Goal: Task Accomplishment & Management: Complete application form

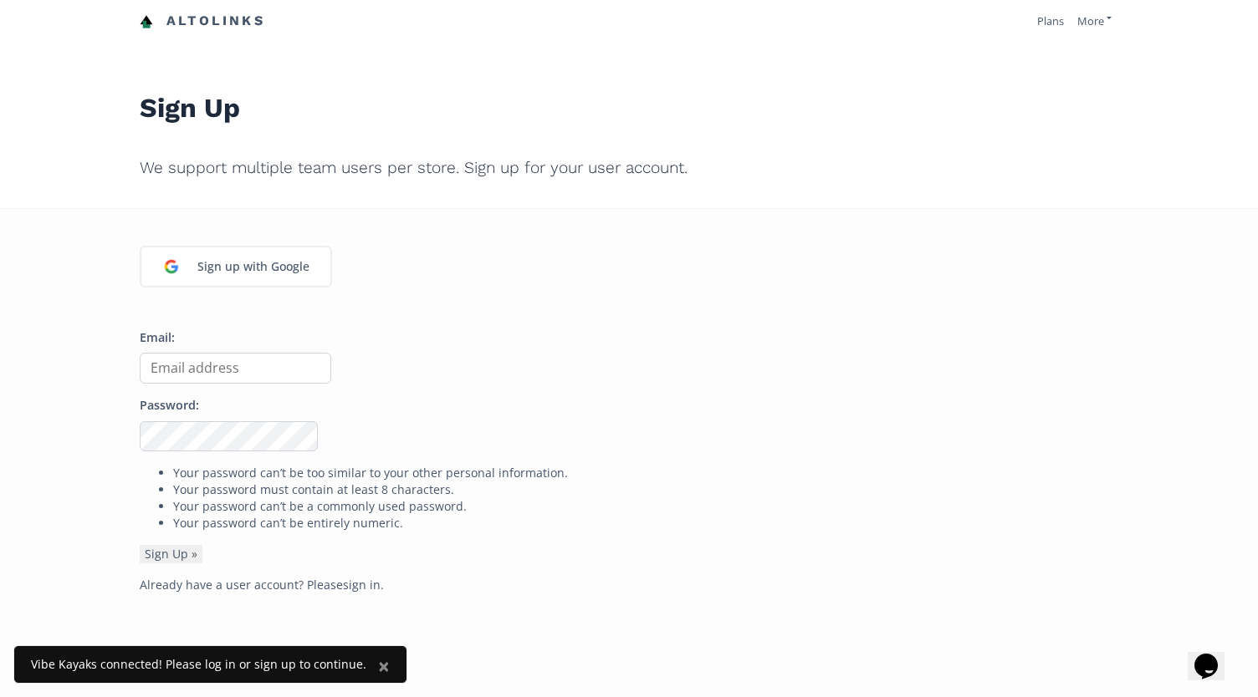
click at [187, 372] on input "Email:" at bounding box center [235, 368] width 191 height 31
type input "[EMAIL_ADDRESS][DOMAIN_NAME]"
click at [112, 431] on div "Sign up with Google Email: marc@kayakdistribution.com Password: Your password c…" at bounding box center [629, 557] width 1258 height 697
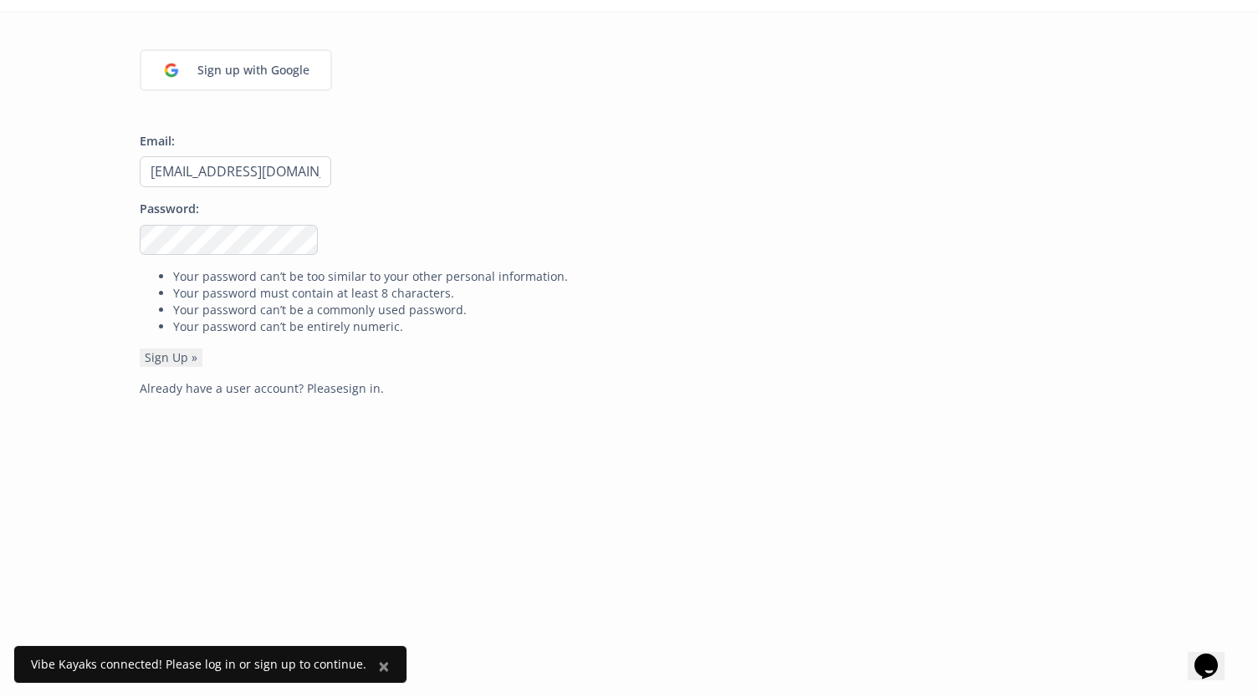
scroll to position [204, 0]
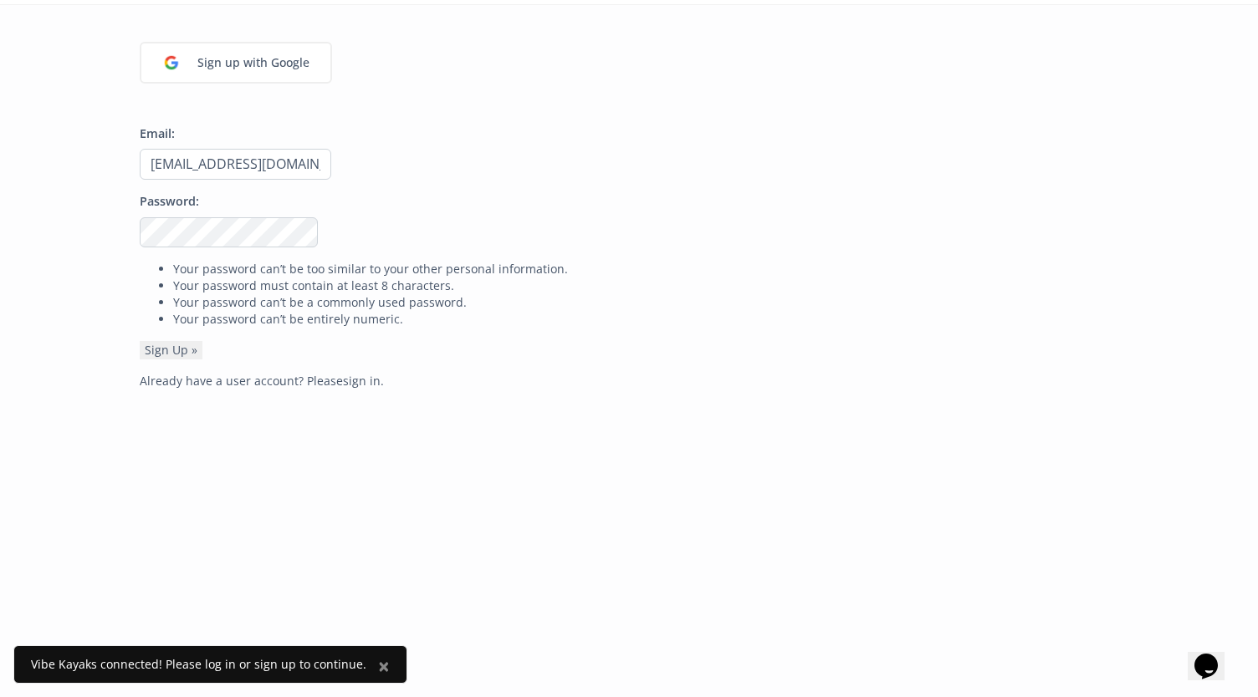
click at [140, 341] on button "Sign Up »" at bounding box center [171, 350] width 63 height 18
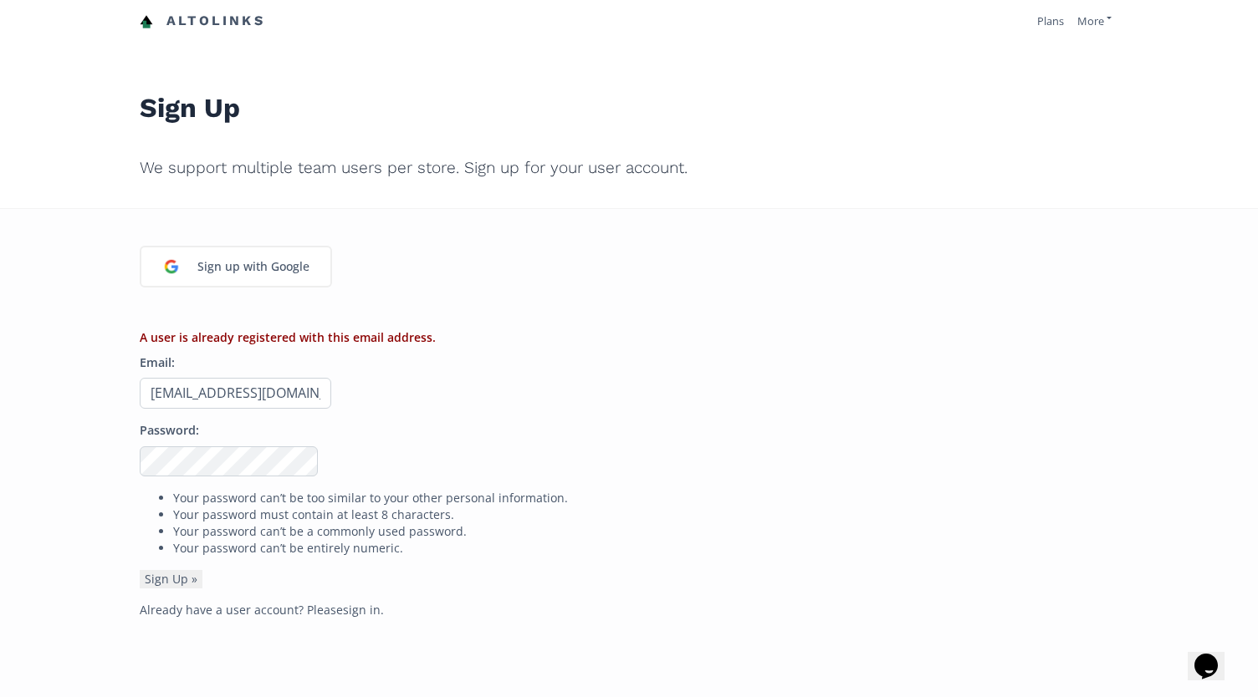
click at [221, 23] on link "Altolinks" at bounding box center [202, 22] width 125 height 28
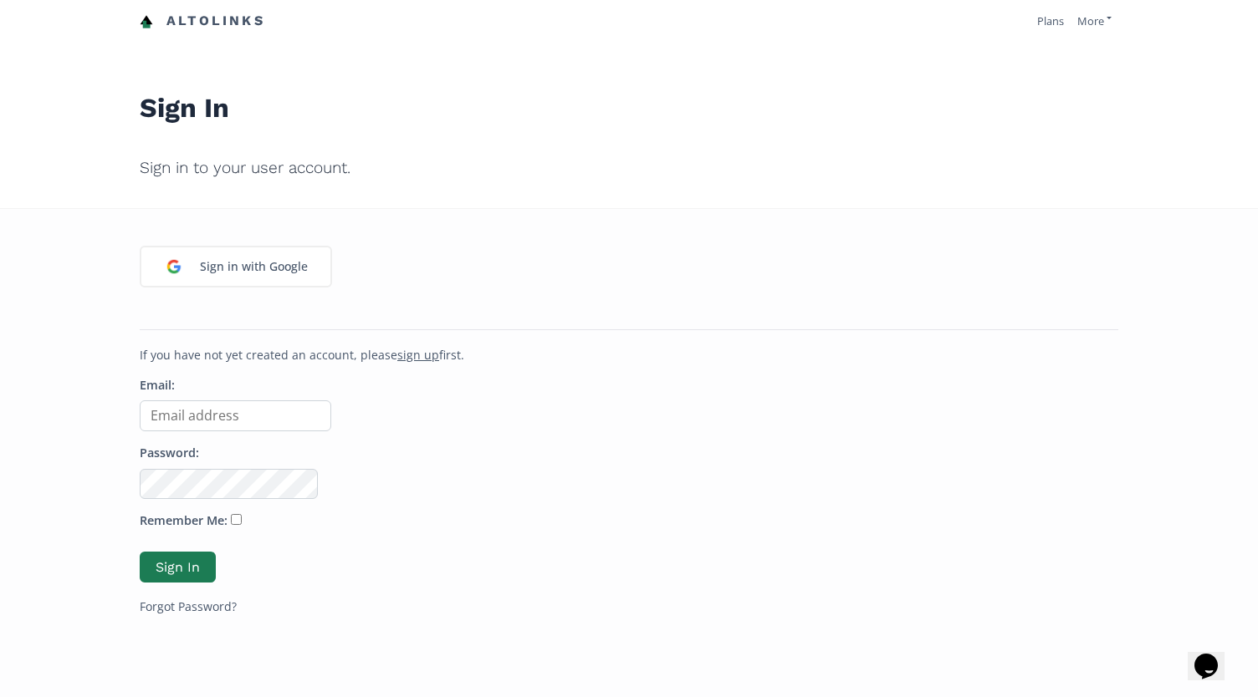
click at [172, 422] on input "Email:" at bounding box center [235, 416] width 191 height 31
type input "[EMAIL_ADDRESS][DOMAIN_NAME]"
click at [179, 555] on button "Sign In" at bounding box center [177, 567] width 81 height 36
